Goal: Navigation & Orientation: Understand site structure

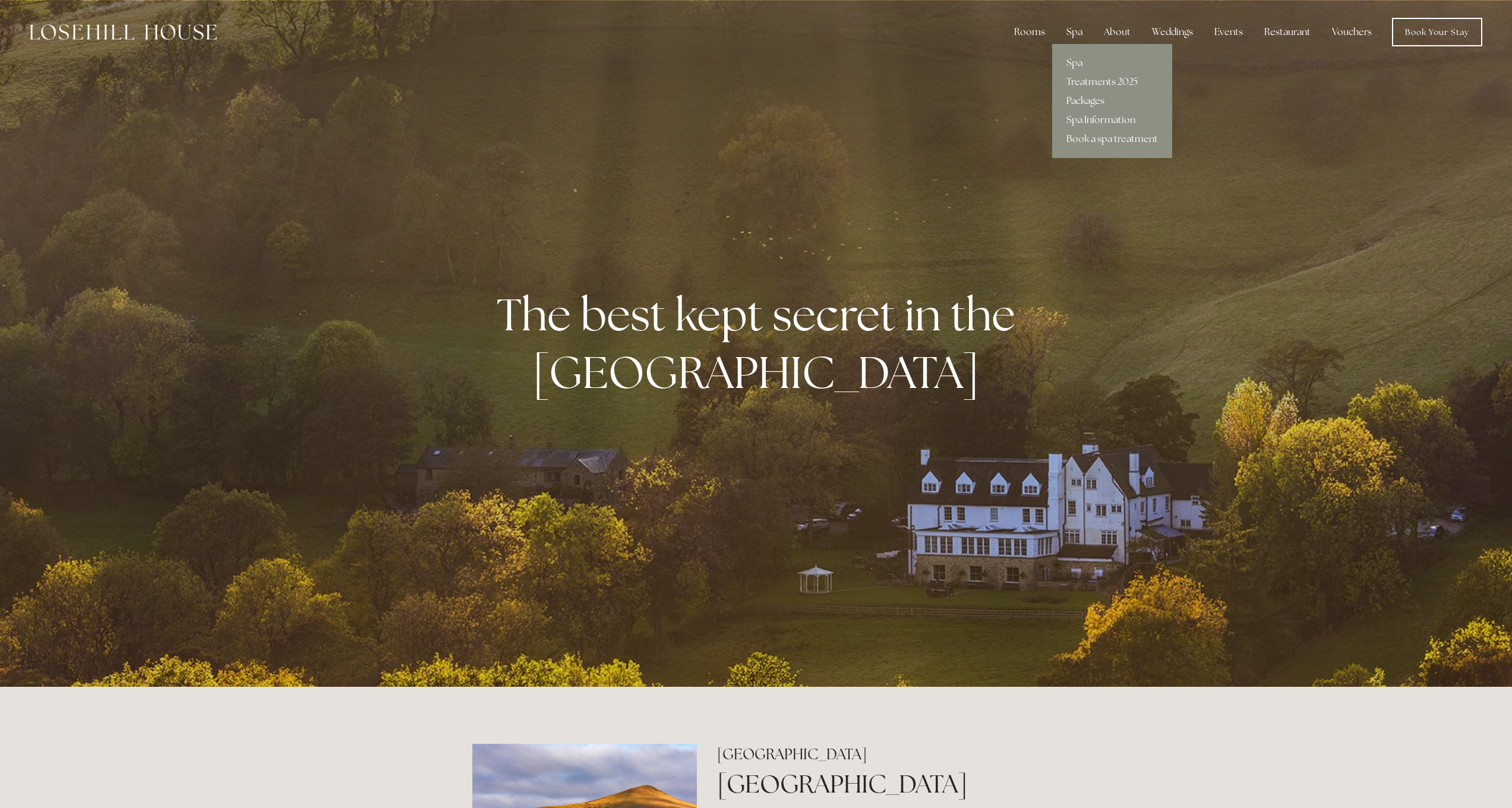
click at [1090, 102] on link "Packages" at bounding box center [1112, 101] width 120 height 19
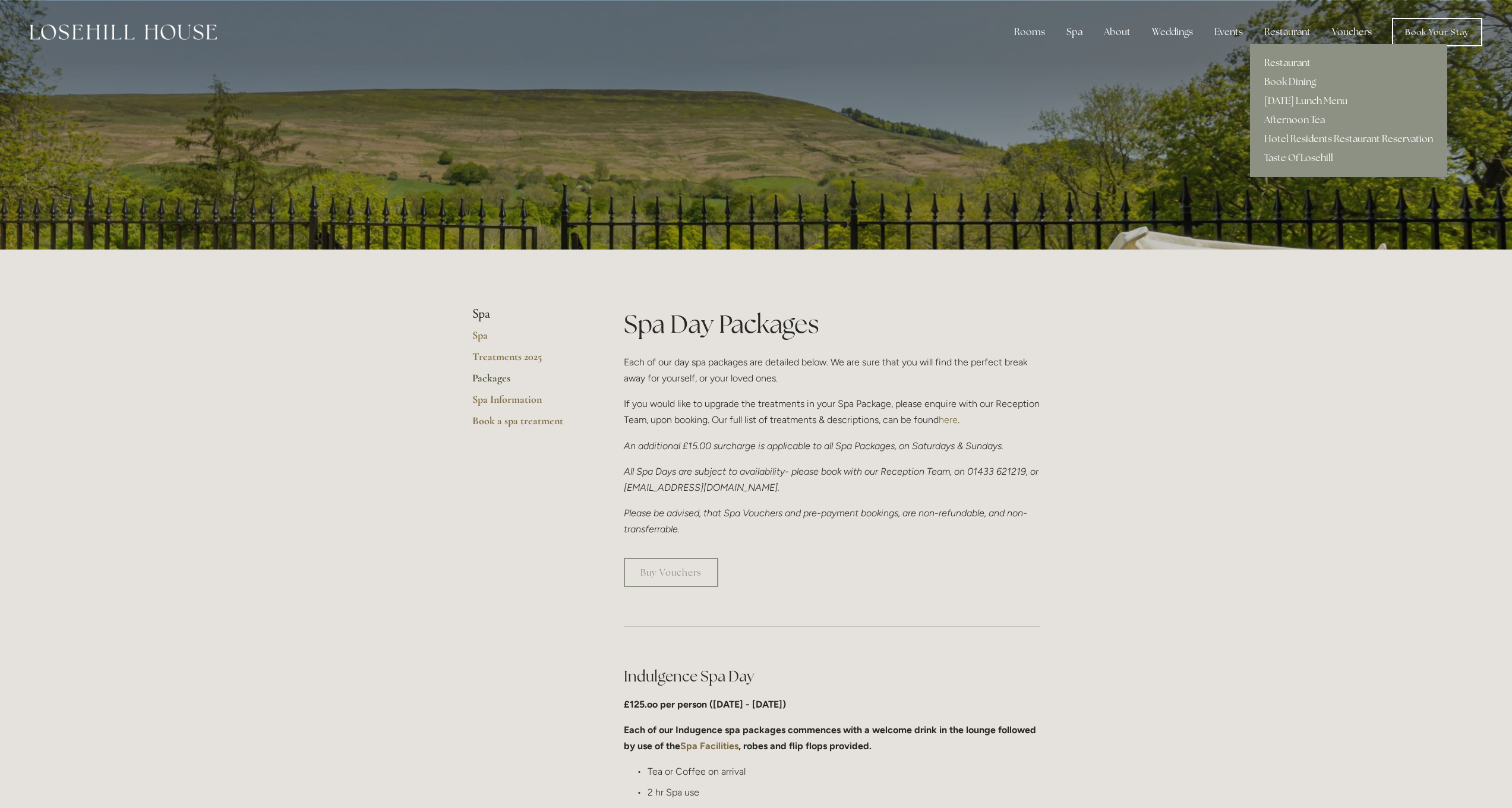
click at [1275, 67] on link "Restaurant" at bounding box center [1348, 62] width 197 height 19
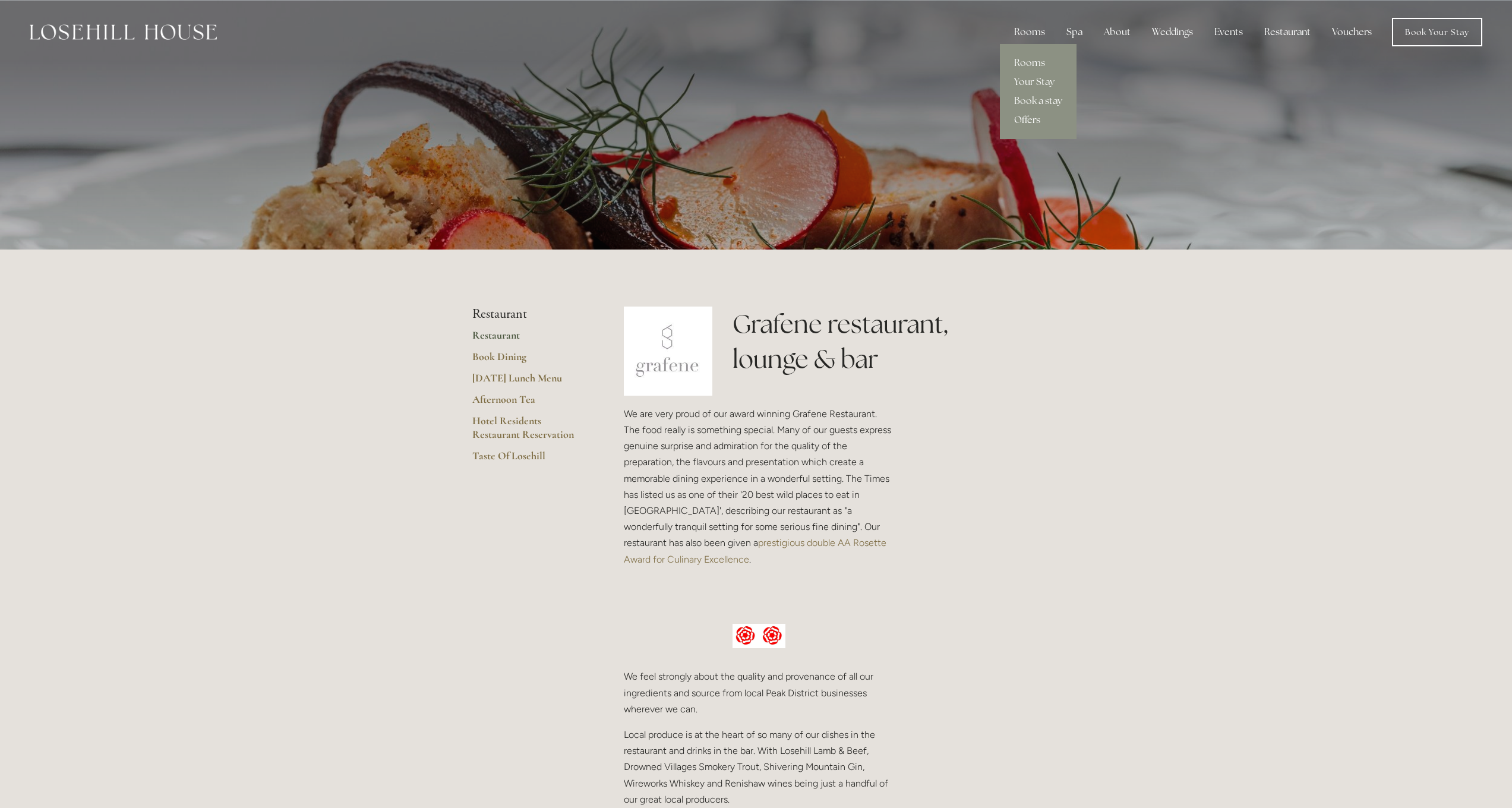
click at [1029, 118] on link "Offers" at bounding box center [1038, 120] width 76 height 19
